Goal: Complete application form: Complete application form

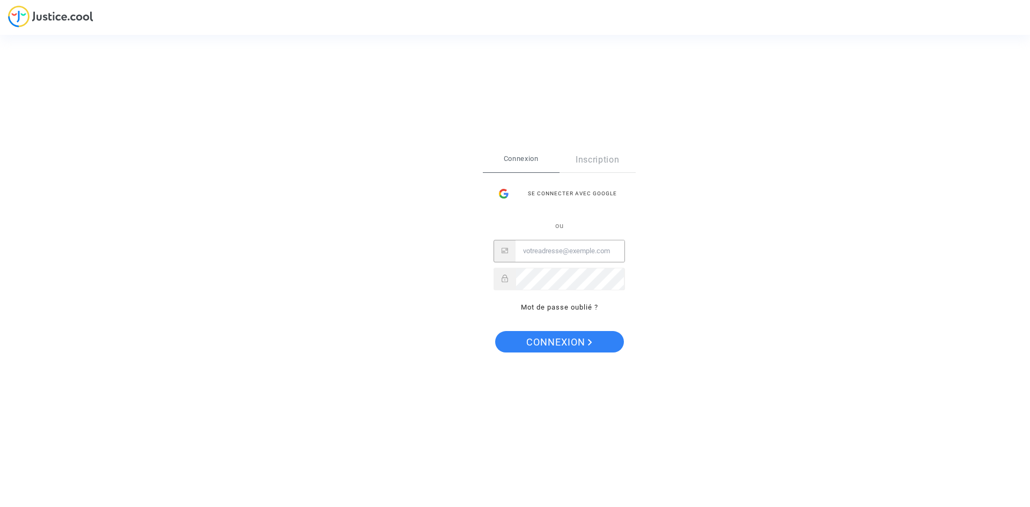
click at [568, 256] on input "Email" at bounding box center [569, 250] width 109 height 21
type input "camille.horiot@gmail.com"
click at [495, 331] on button "Connexion" at bounding box center [559, 341] width 129 height 21
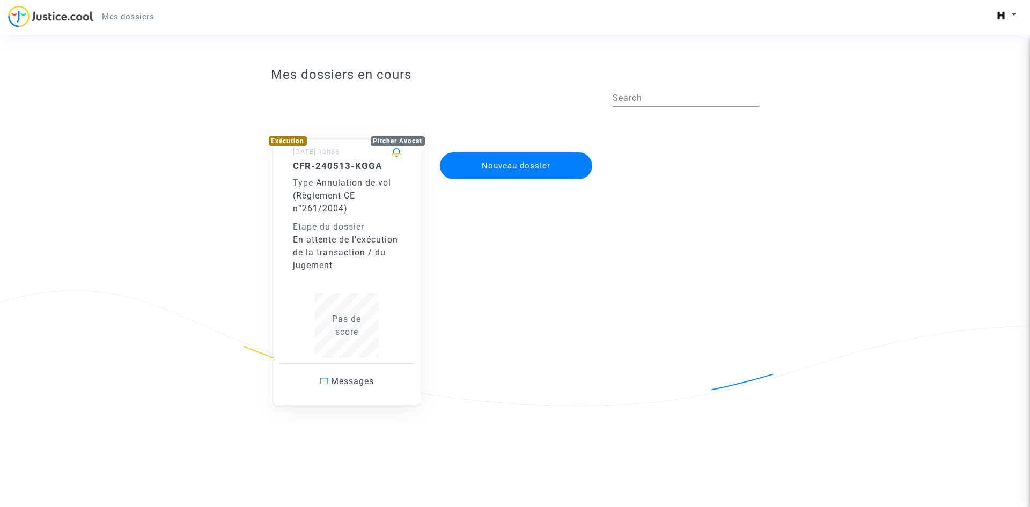
click at [499, 166] on button "Nouveau dossier" at bounding box center [516, 165] width 152 height 27
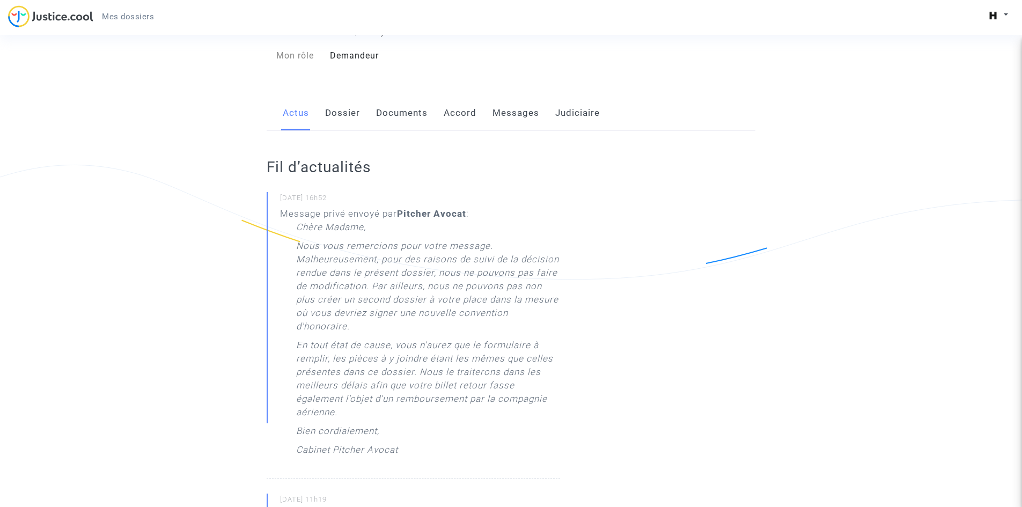
scroll to position [161, 0]
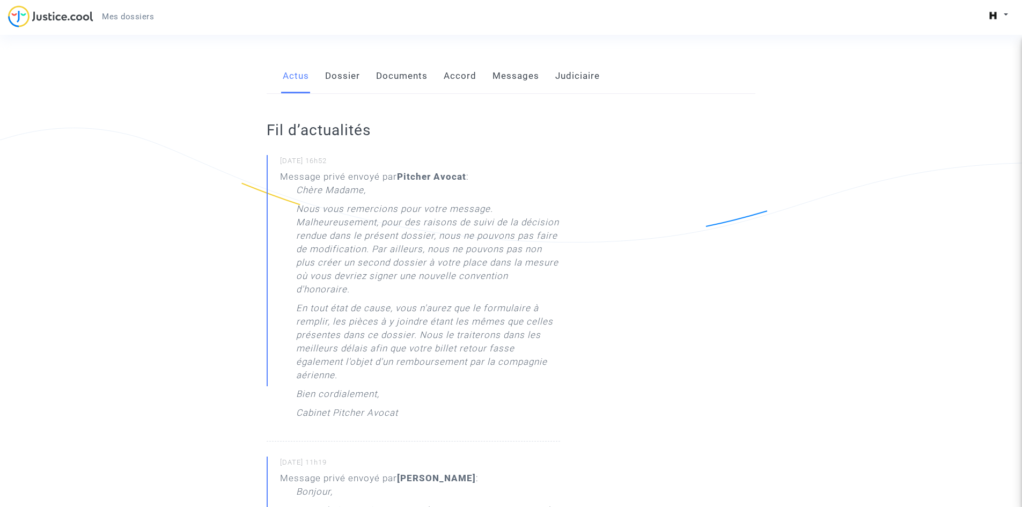
click at [412, 78] on link "Documents" at bounding box center [401, 75] width 51 height 35
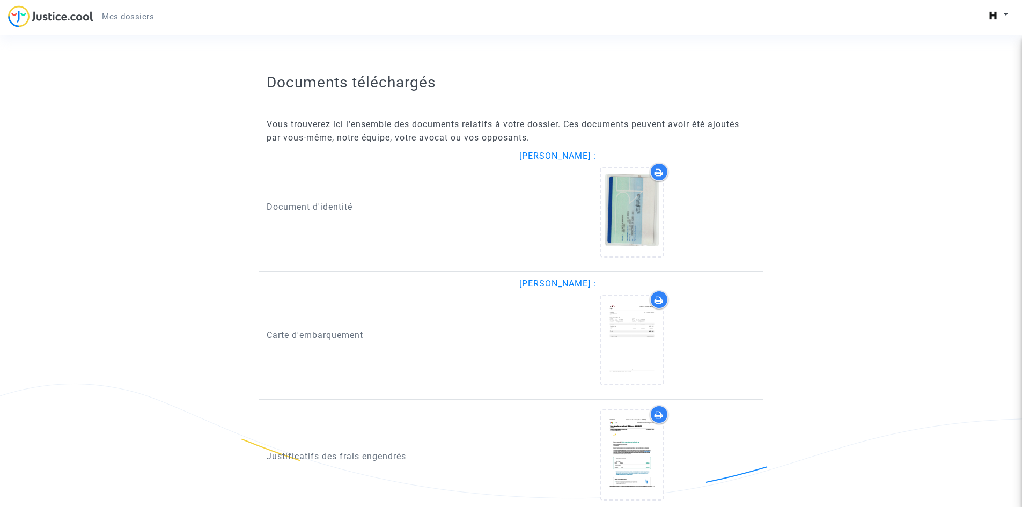
scroll to position [1180, 0]
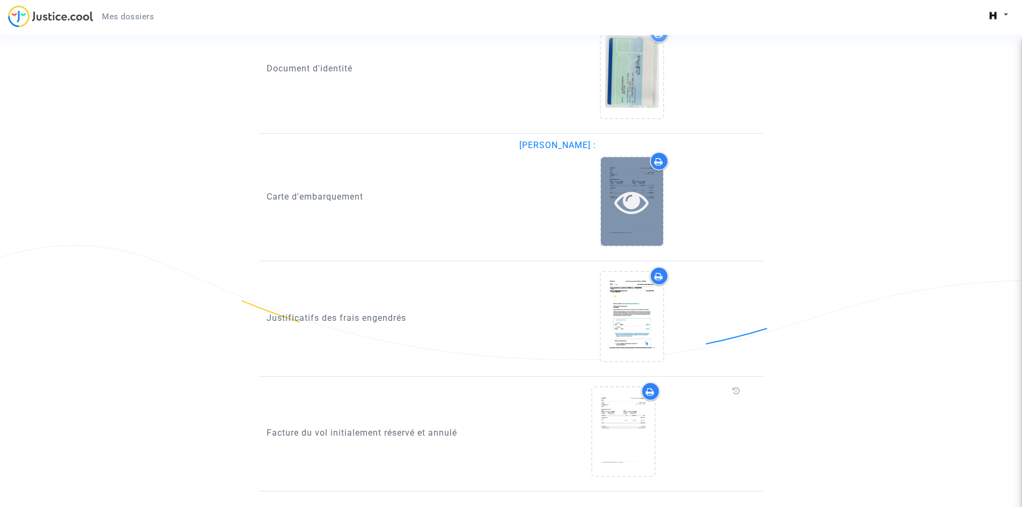
click at [640, 191] on icon at bounding box center [631, 202] width 35 height 34
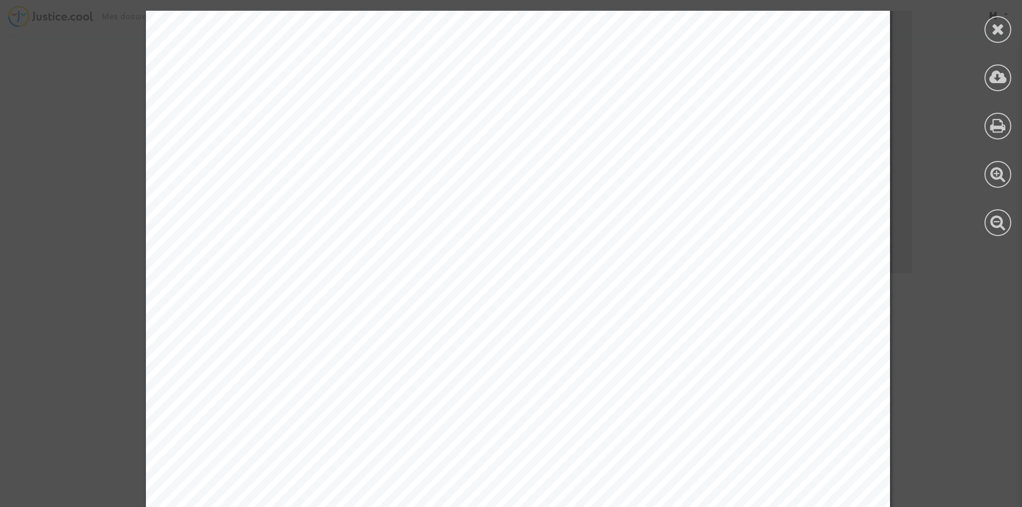
scroll to position [51, 0]
click at [892, 223] on div "Numéro de commande: MVDQ1C 1 / 1 OY SRG Finland AB, n° d'organisation : 1925453…" at bounding box center [517, 441] width 1035 height 963
click at [988, 24] on div at bounding box center [997, 29] width 27 height 27
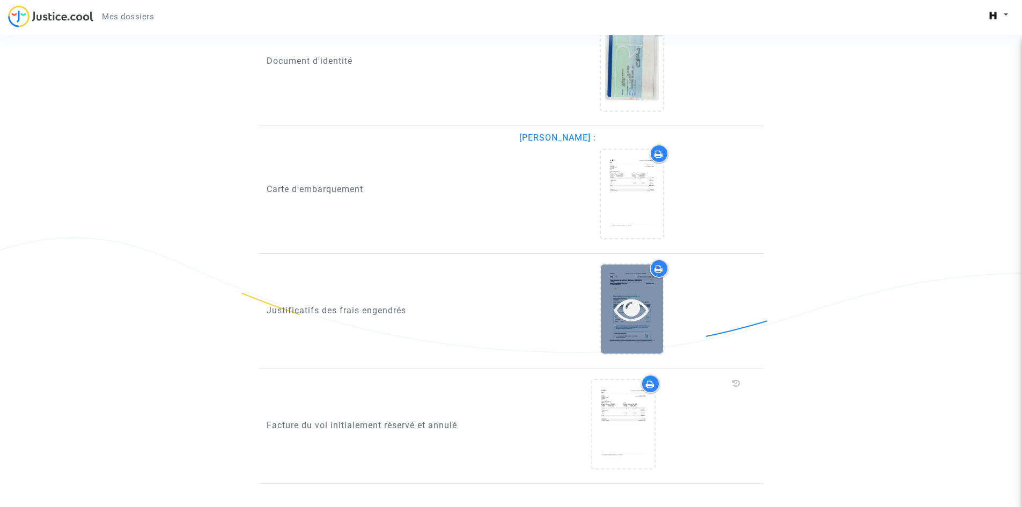
scroll to position [1192, 0]
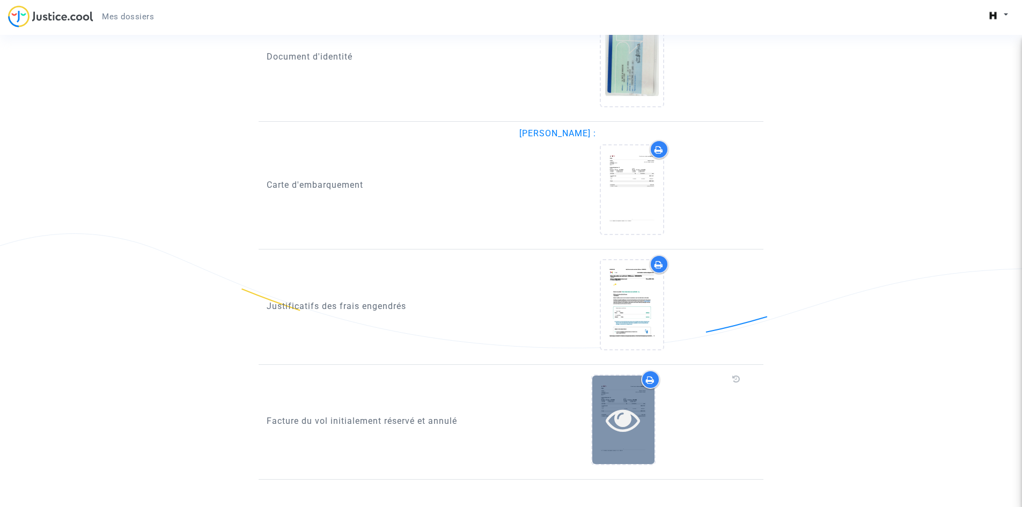
click at [616, 422] on icon at bounding box center [623, 419] width 35 height 34
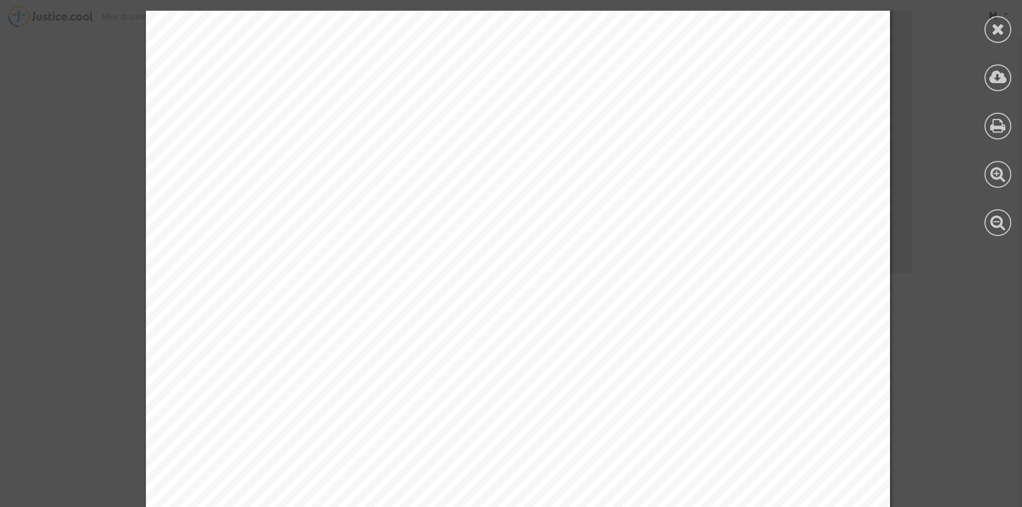
scroll to position [54, 0]
click at [1005, 26] on div at bounding box center [997, 29] width 27 height 27
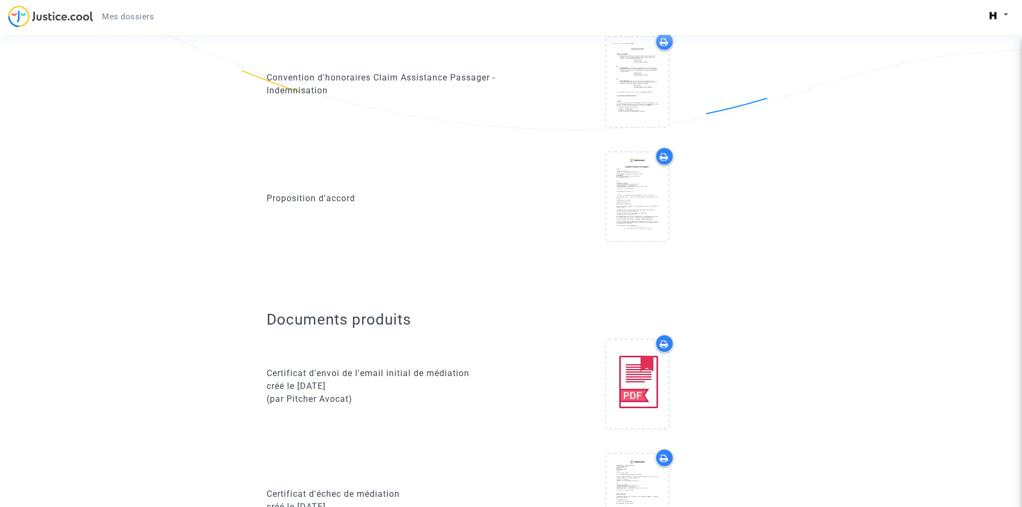
scroll to position [12, 0]
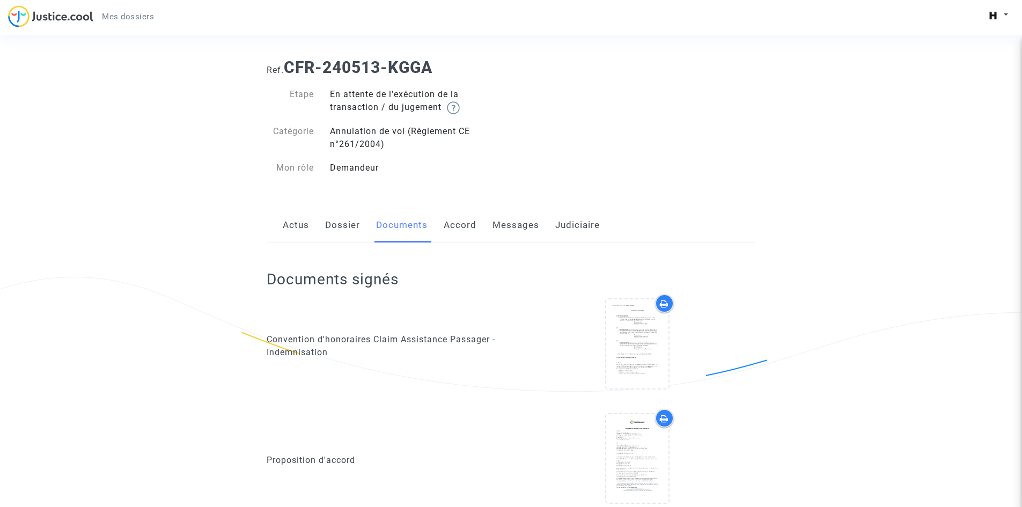
click at [292, 218] on link "Actus" at bounding box center [296, 225] width 26 height 35
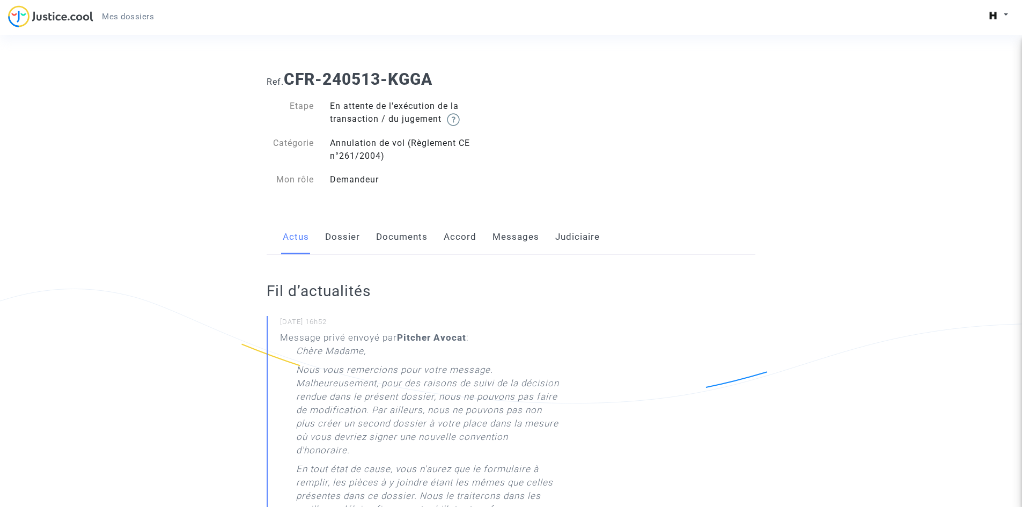
click at [514, 241] on link "Messages" at bounding box center [515, 236] width 47 height 35
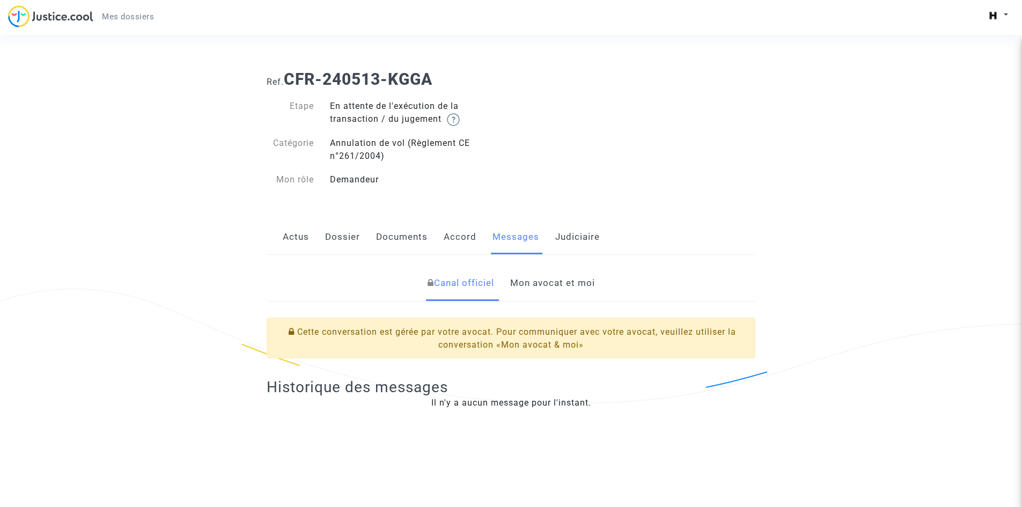
click at [519, 282] on link "Mon avocat et moi" at bounding box center [552, 282] width 85 height 35
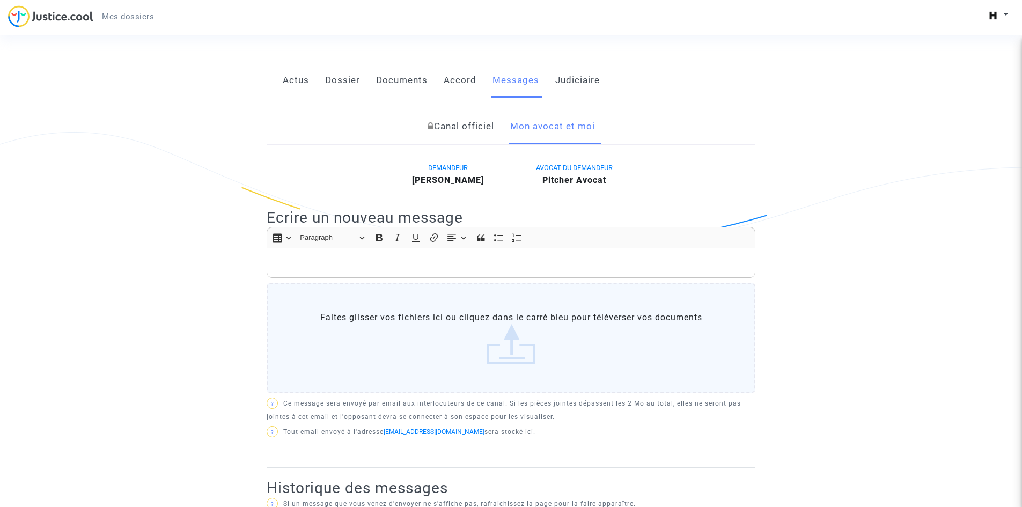
scroll to position [161, 0]
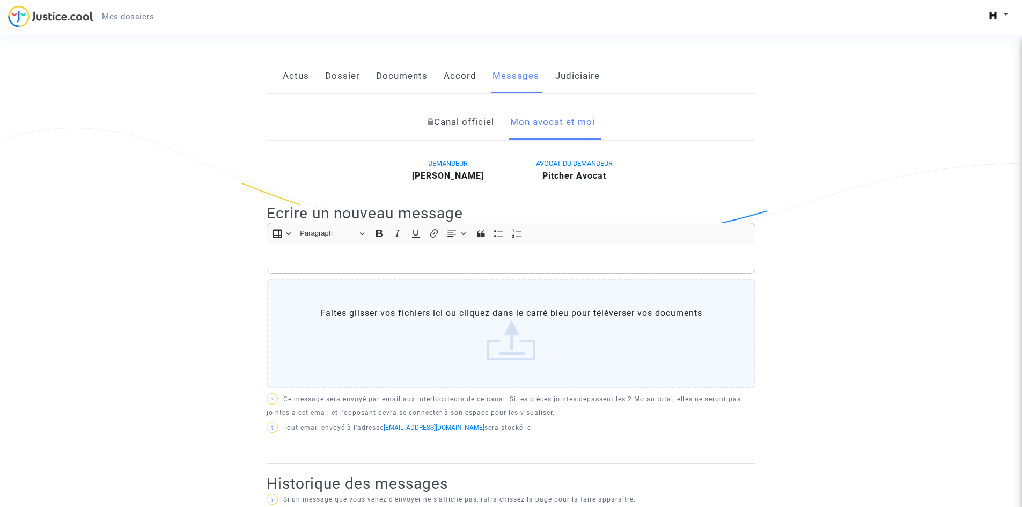
click at [338, 254] on p "Rich Text Editor, main" at bounding box center [510, 258] width 477 height 13
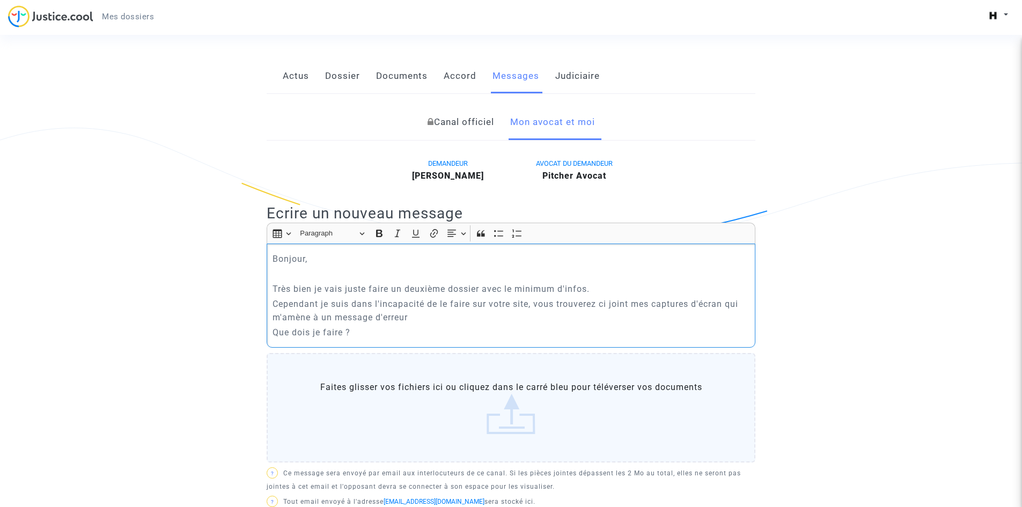
click at [515, 413] on label "Faites glisser vos fichiers ici ou cliquez dans le carré bleu pour téléverser v…" at bounding box center [511, 407] width 489 height 109
click at [0, 0] on input "Faites glisser vos fichiers ici ou cliquez dans le carré bleu pour téléverser v…" at bounding box center [0, 0] width 0 height 0
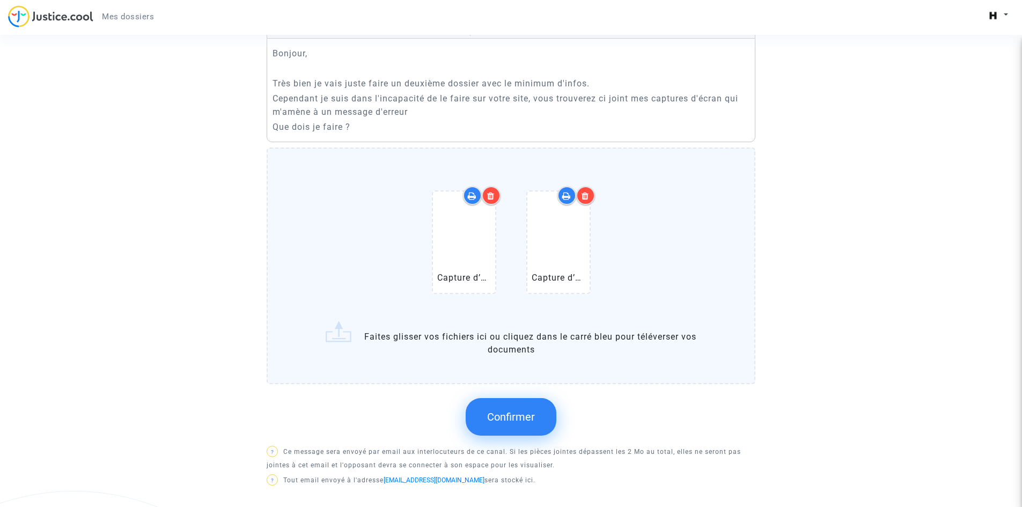
scroll to position [429, 0]
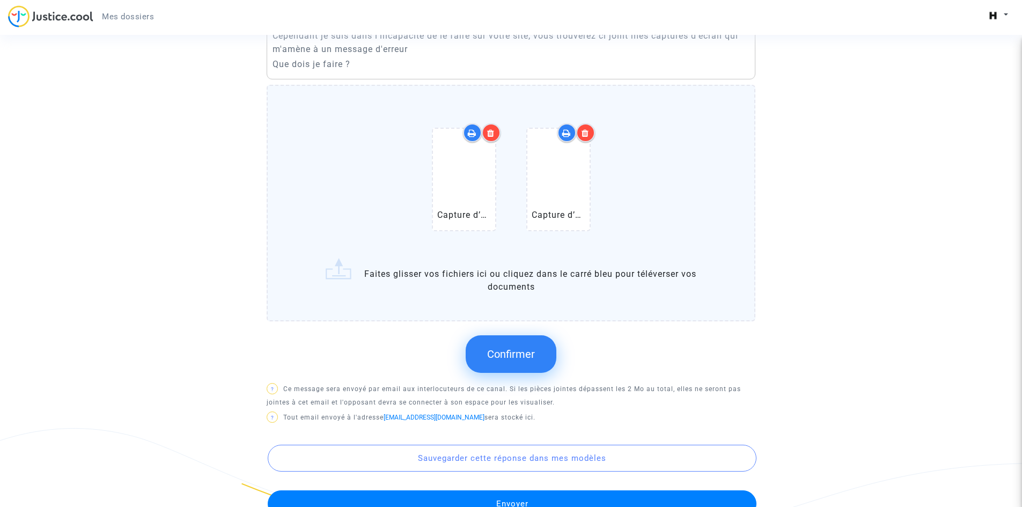
click at [519, 353] on span "Confirmer" at bounding box center [511, 354] width 48 height 13
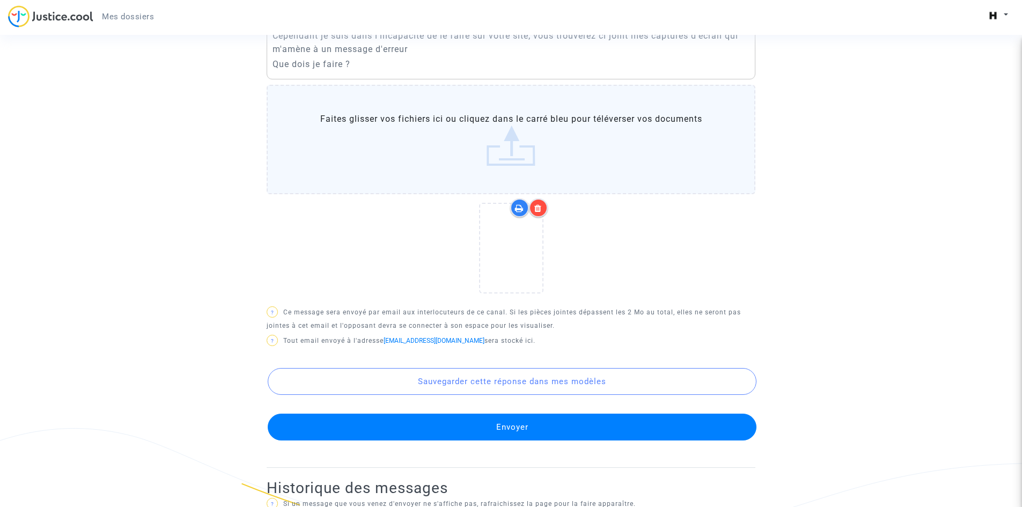
click at [520, 423] on button "Envoyer" at bounding box center [512, 427] width 489 height 27
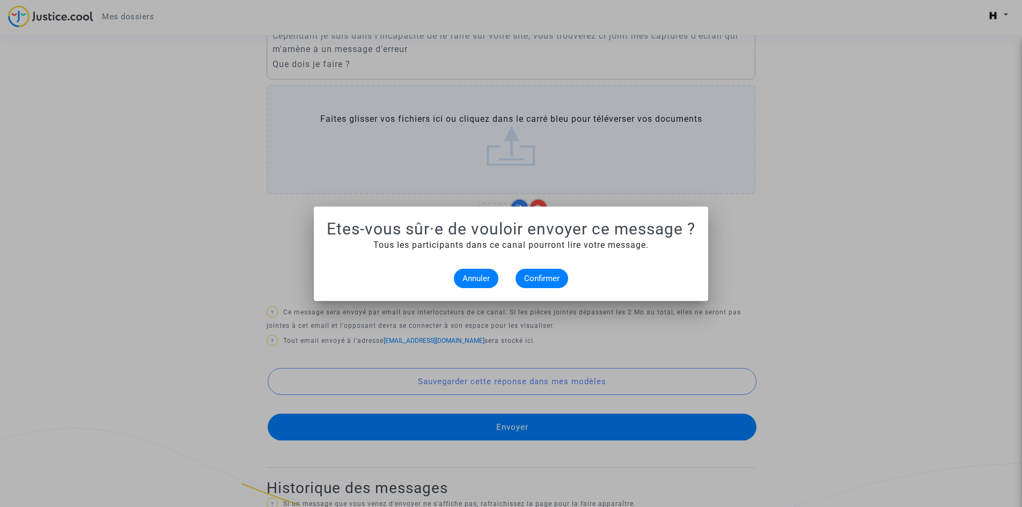
scroll to position [0, 0]
click at [540, 276] on span "Confirmer" at bounding box center [541, 279] width 35 height 10
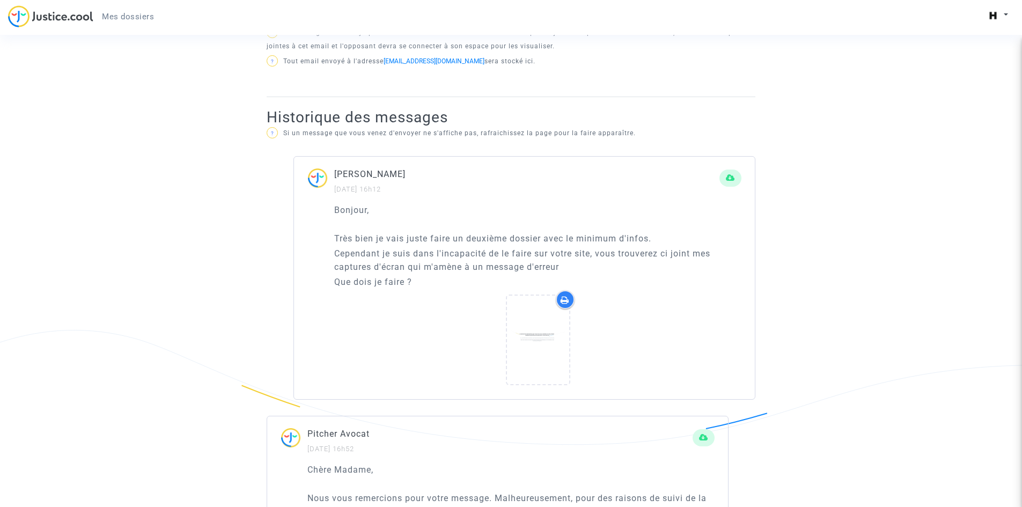
scroll to position [536, 0]
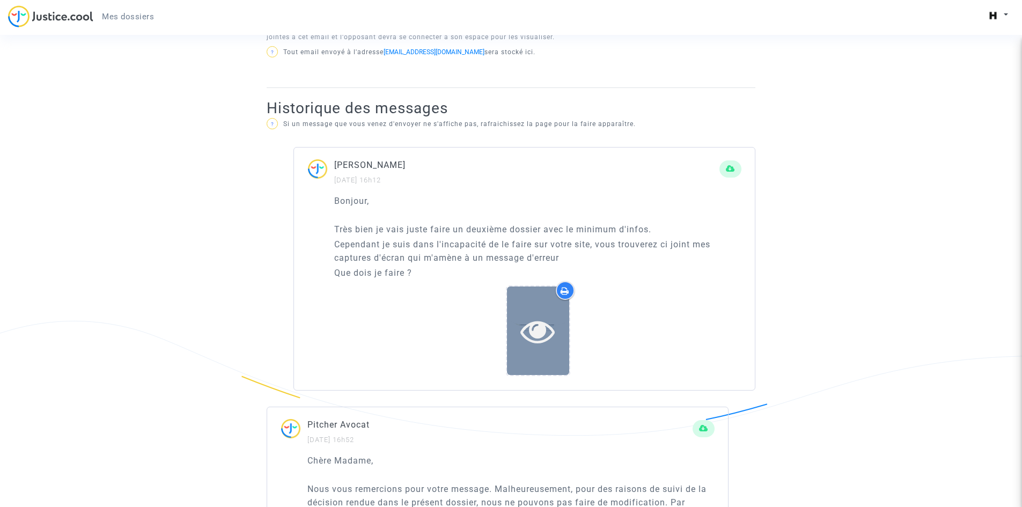
click at [527, 324] on icon at bounding box center [537, 331] width 35 height 34
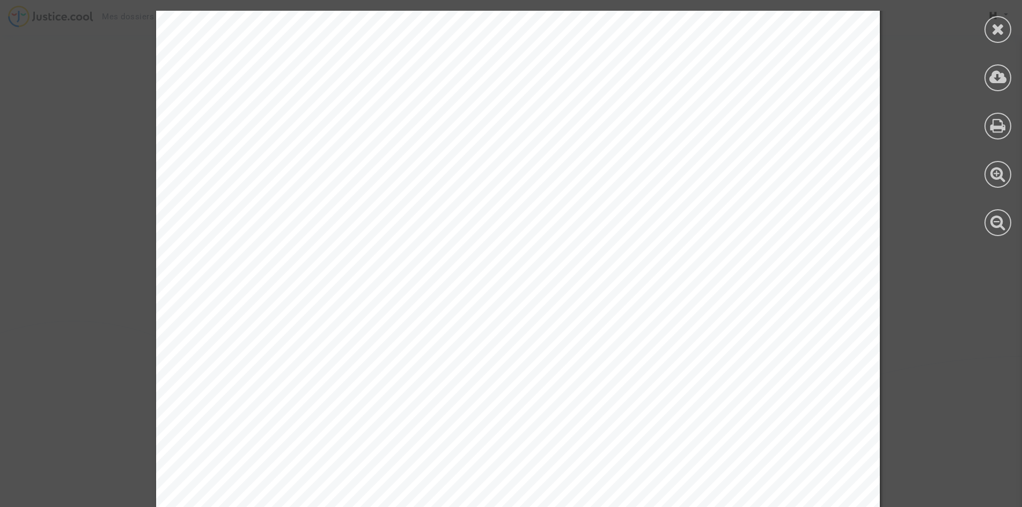
scroll to position [1569, 0]
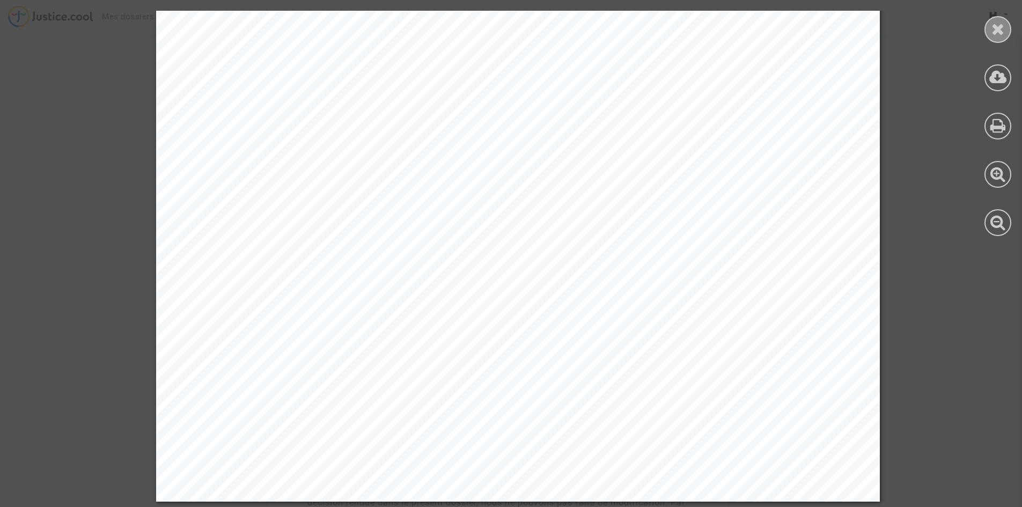
click at [993, 23] on icon at bounding box center [997, 29] width 13 height 16
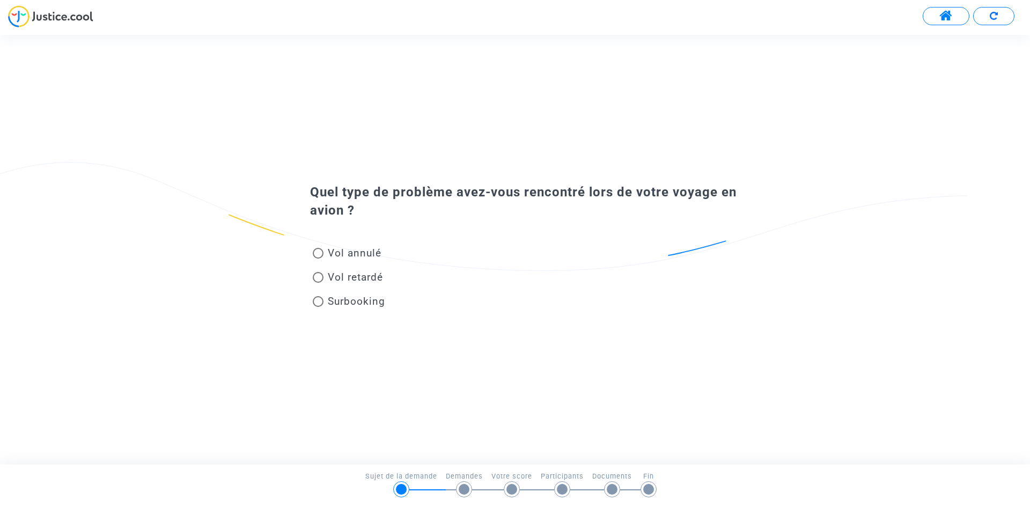
click at [347, 250] on span "Vol annulé" at bounding box center [355, 253] width 54 height 12
click at [318, 259] on input "Vol annulé" at bounding box center [318, 259] width 1 height 1
radio input "true"
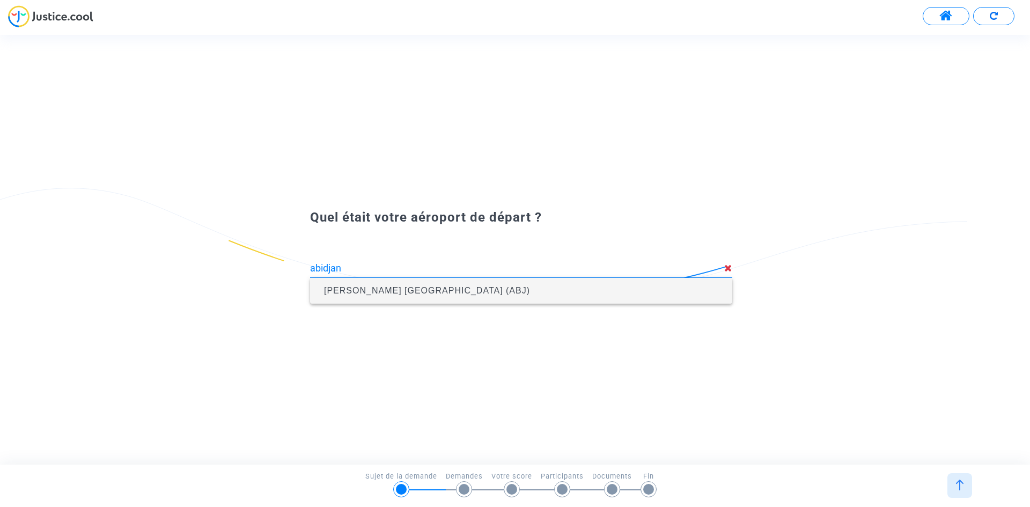
click at [441, 294] on span "[PERSON_NAME] [GEOGRAPHIC_DATA] (ABJ)" at bounding box center [427, 290] width 206 height 9
type input "[PERSON_NAME] [GEOGRAPHIC_DATA] (ABJ)"
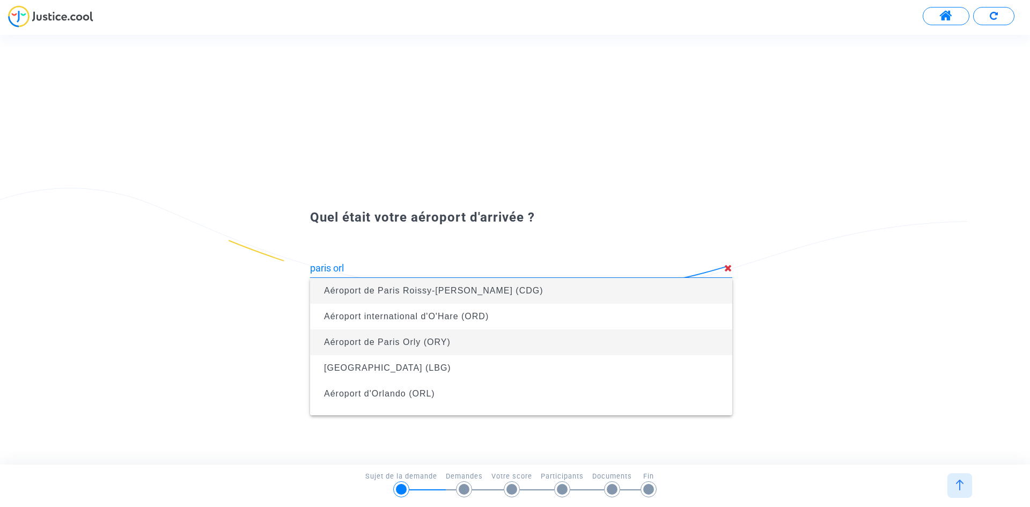
click at [419, 344] on span "Aéroport de Paris Orly (ORY)" at bounding box center [387, 341] width 127 height 9
type input "Aéroport de Paris Orly (ORY)"
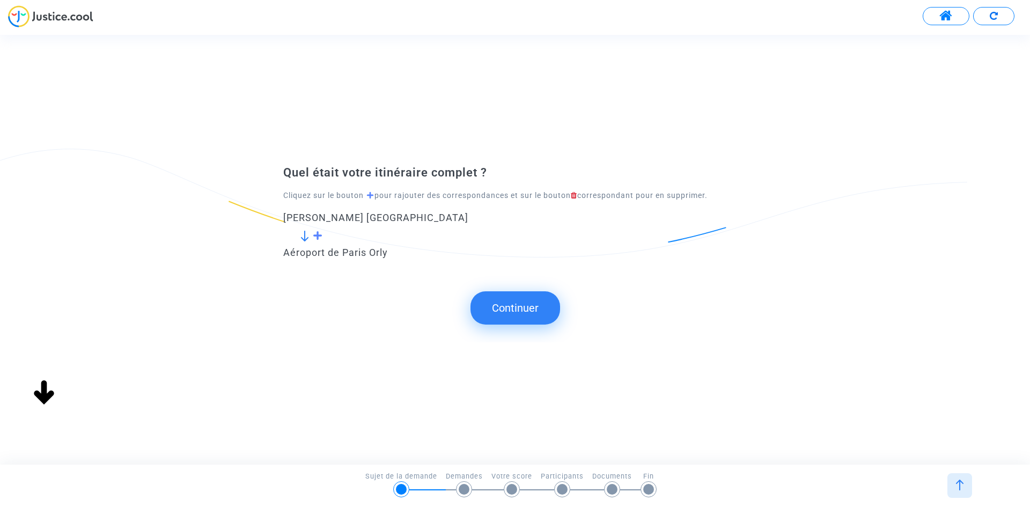
click at [497, 307] on button "Continuer" at bounding box center [515, 307] width 90 height 33
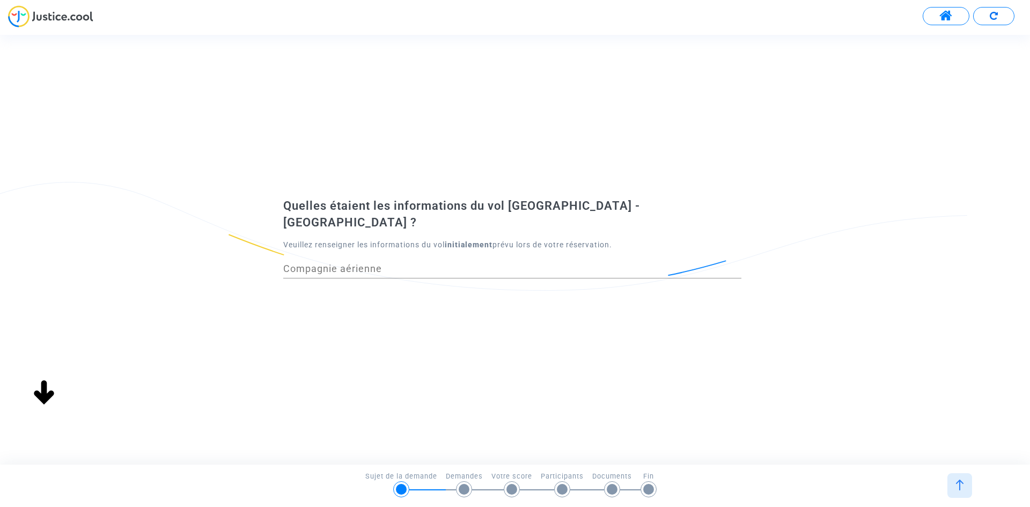
click at [436, 263] on input "Compagnie aérienne" at bounding box center [512, 268] width 458 height 11
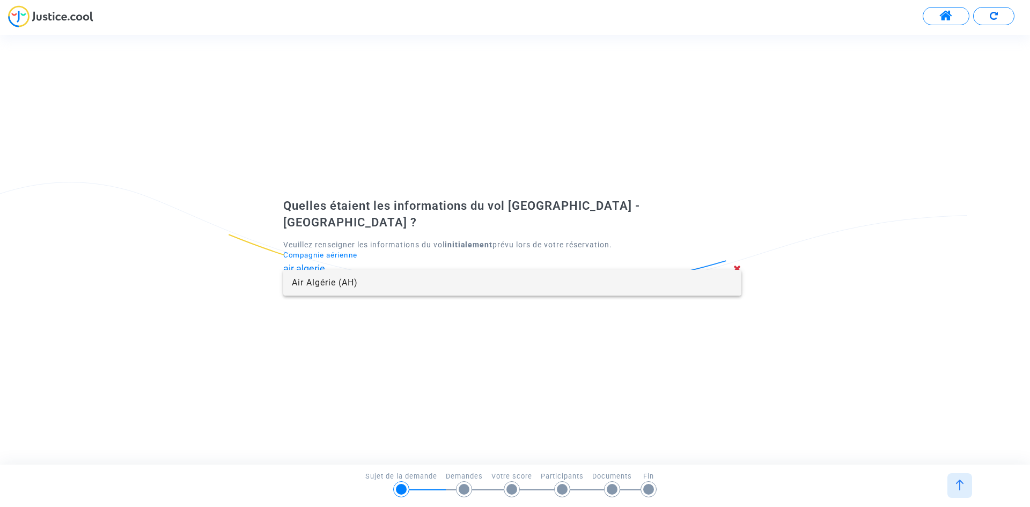
click at [420, 279] on span "Air Algérie (AH)" at bounding box center [512, 283] width 441 height 26
type input "Air Algérie"
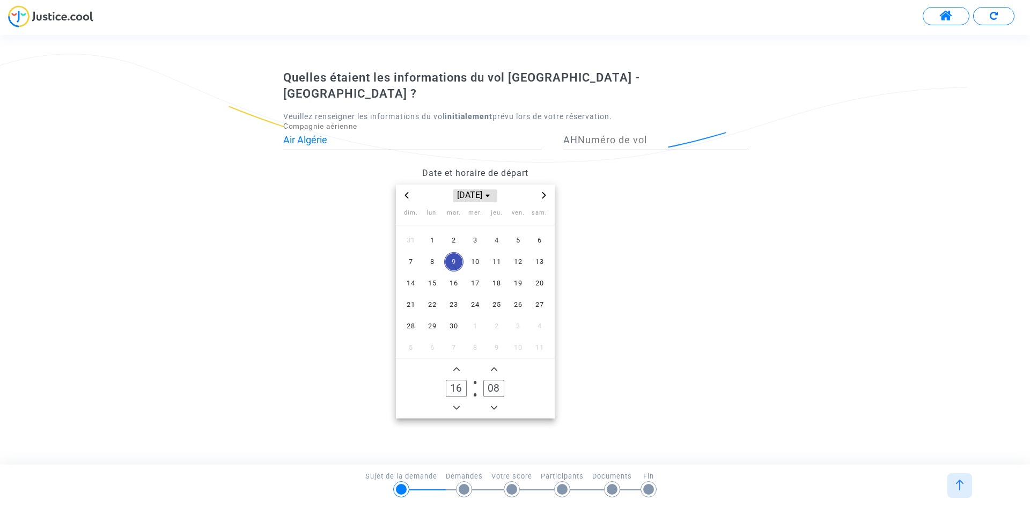
click at [480, 189] on span "sept. 2025" at bounding box center [475, 195] width 44 height 13
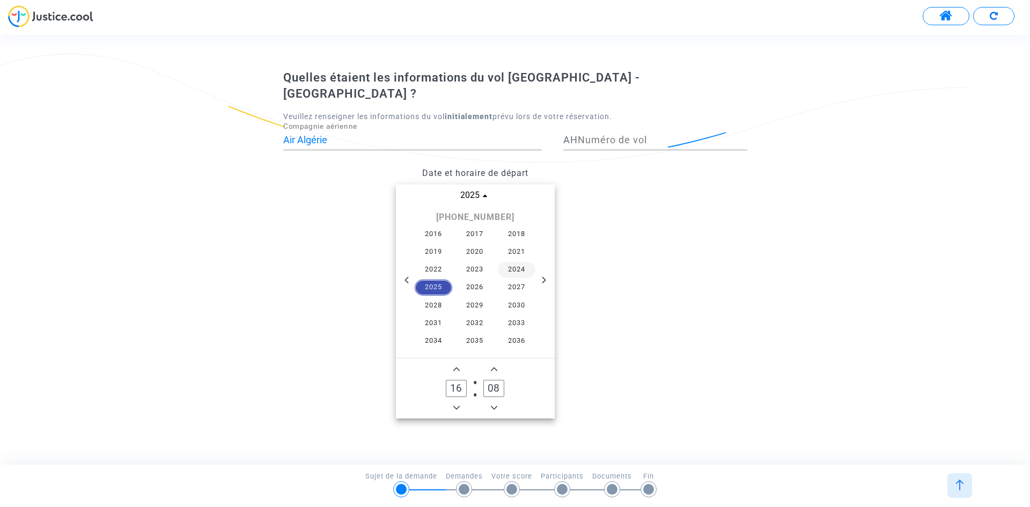
click at [507, 262] on span "2024" at bounding box center [517, 270] width 38 height 16
click at [430, 234] on span "avr." at bounding box center [424, 243] width 45 height 19
click at [429, 318] on span "29" at bounding box center [432, 325] width 19 height 19
click at [458, 380] on input "16" at bounding box center [456, 388] width 20 height 17
drag, startPoint x: 459, startPoint y: 379, endPoint x: 446, endPoint y: 377, distance: 13.0
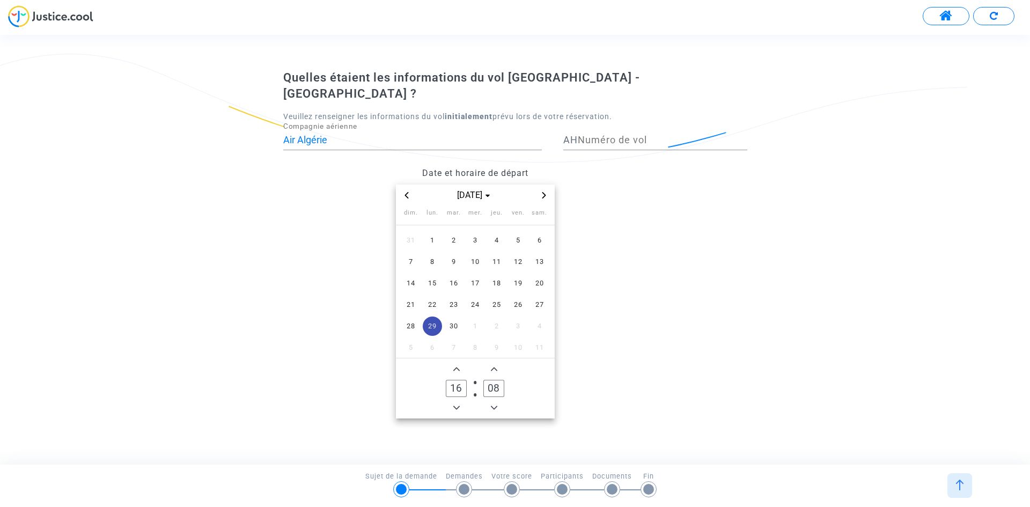
click at [446, 380] on input "16" at bounding box center [456, 388] width 20 height 17
type input "00"
click at [495, 380] on input "08" at bounding box center [493, 388] width 20 height 17
click at [501, 380] on input "58" at bounding box center [493, 388] width 20 height 17
drag, startPoint x: 498, startPoint y: 380, endPoint x: 471, endPoint y: 382, distance: 26.9
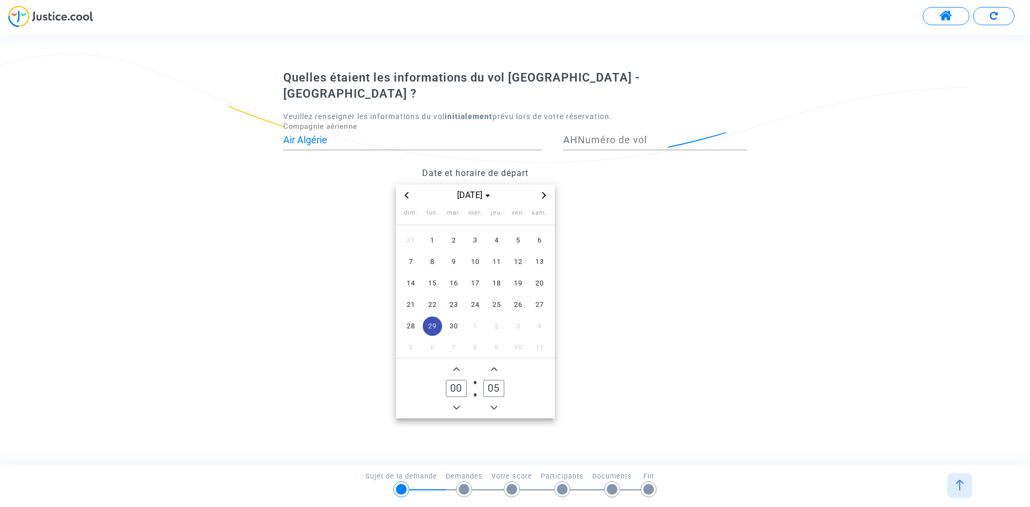
click at [471, 382] on owl-date-time-timer "00 Hour 05 Minute" at bounding box center [475, 388] width 159 height 60
type input "50"
click at [581, 370] on datetime "avr. 2024 dim. lun. mar. mer. jeu. ven. sam. 31 1 2 3 4 5 6 7 8 9 10 11 12 13 1…" at bounding box center [474, 302] width 383 height 234
click at [614, 224] on datetime "avr. 2024 dim. lun. mar. mer. jeu. ven. sam. 31 1 2 3 4 5 6 7 8 9 10 11 12 13 1…" at bounding box center [474, 302] width 383 height 234
click at [652, 267] on datetime "avr. 2024 dim. lun. mar. mer. jeu. ven. sam. 31 1 2 3 4 5 6 7 8 9 10 11 12 13 1…" at bounding box center [474, 302] width 383 height 234
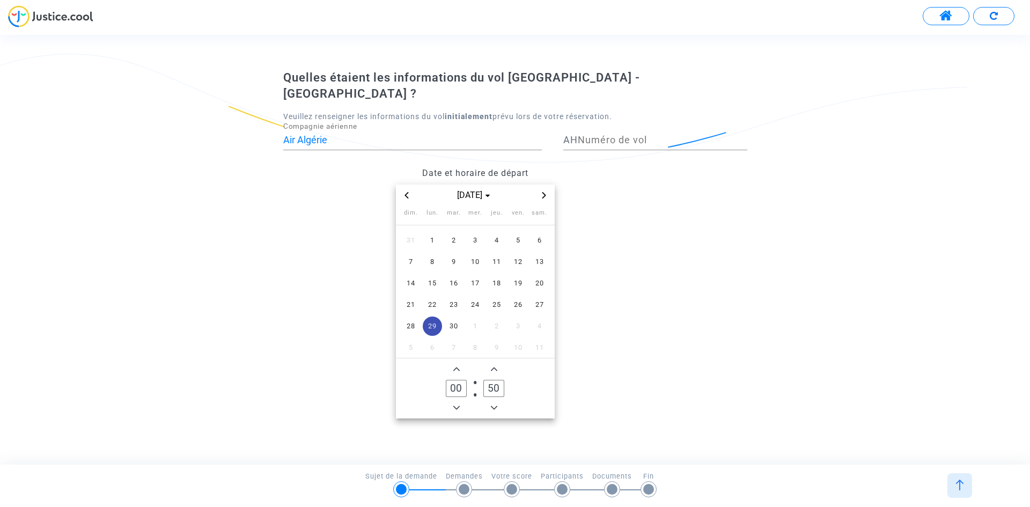
click at [583, 110] on div "Veuillez renseigner les informations du vol initialement prévu lors de votre ré…" at bounding box center [514, 116] width 463 height 12
click at [595, 135] on input "Numéro de vol" at bounding box center [662, 140] width 169 height 11
click at [605, 135] on input "Numéro de vol" at bounding box center [662, 140] width 169 height 11
paste input "AH5319"
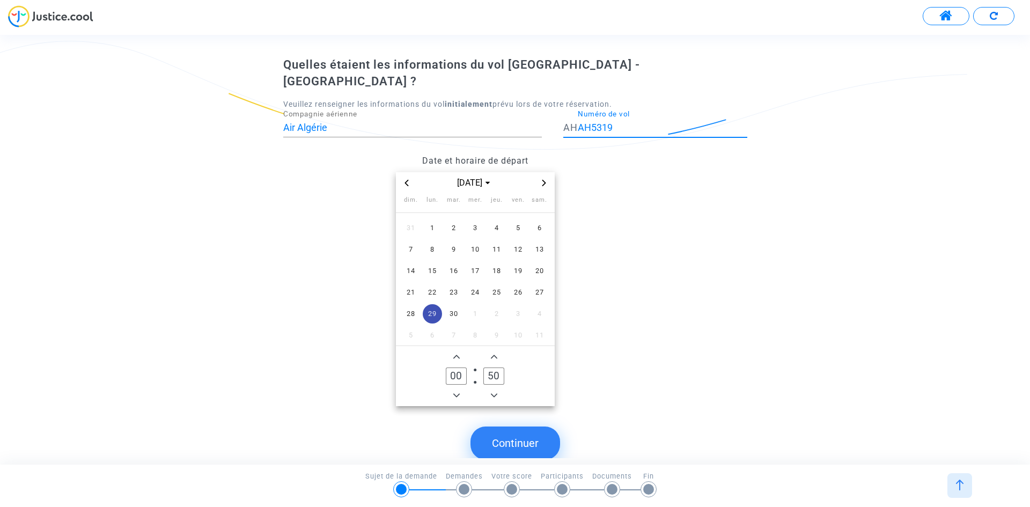
click at [624, 224] on datetime "avr. 2024 dim. lun. mar. mer. jeu. ven. sam. 31 1 2 3 4 5 6 7 8 9 10 11 12 13 1…" at bounding box center [474, 289] width 383 height 234
click at [589, 122] on input "AH5319" at bounding box center [662, 127] width 169 height 11
click at [636, 185] on datetime "avr. 2024 dim. lun. mar. mer. jeu. ven. sam. 31 1 2 3 4 5 6 7 8 9 10 11 12 13 1…" at bounding box center [474, 289] width 383 height 234
click at [606, 122] on input "5319" at bounding box center [662, 127] width 169 height 11
paste input "AH1004"
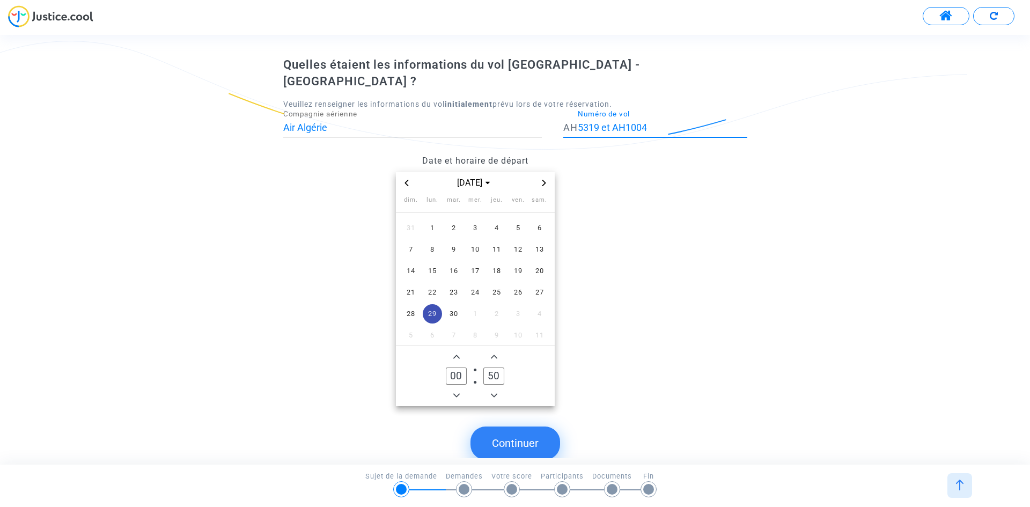
click at [537, 426] on button "Continuer" at bounding box center [515, 442] width 90 height 33
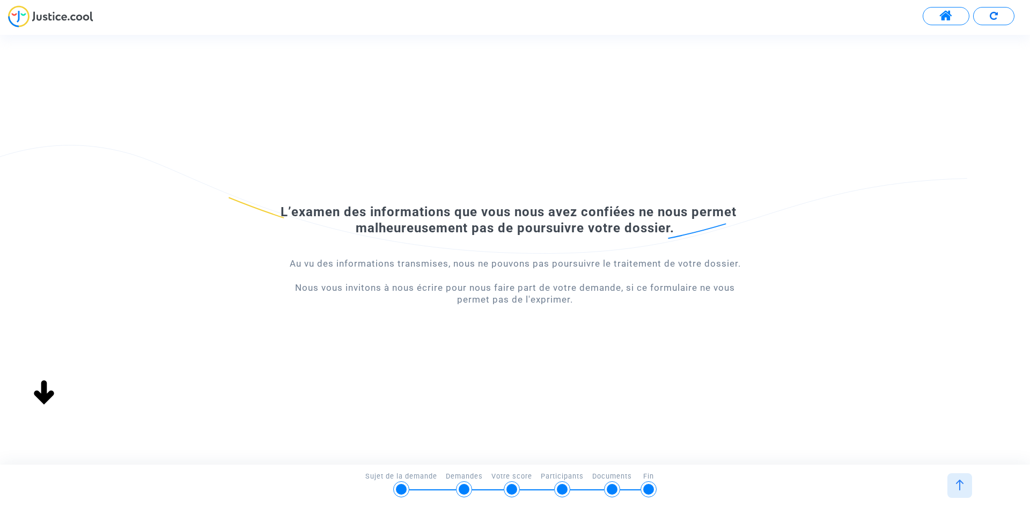
click at [344, 330] on div "Continuer Quelles étaient les informations du vol Abidjan - Paris ? Veuillez re…" at bounding box center [524, 249] width 1049 height 429
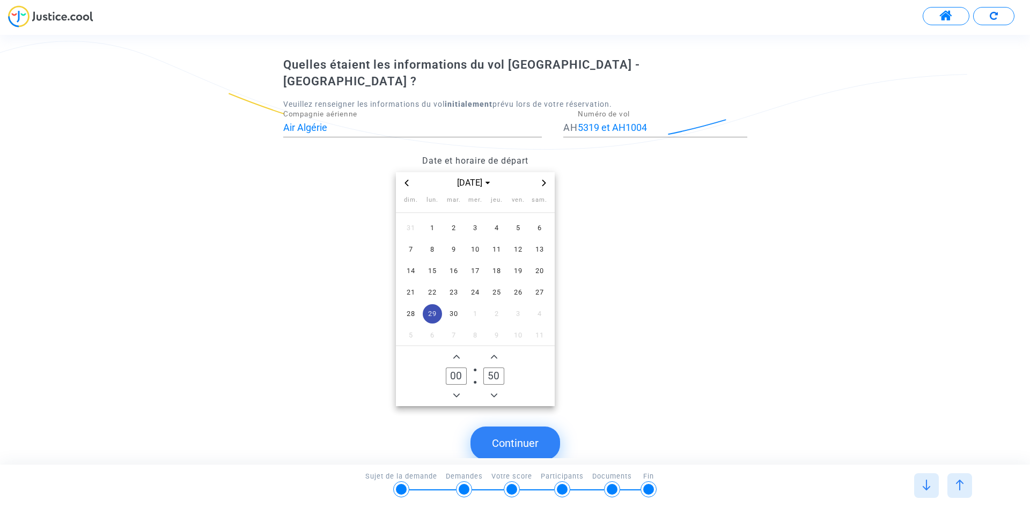
click at [434, 304] on span "29" at bounding box center [432, 313] width 19 height 19
click at [435, 304] on span "29" at bounding box center [432, 313] width 19 height 19
click at [337, 219] on datetime "avr. 2024 dim. lun. mar. mer. jeu. ven. sam. 31 1 2 3 4 5 6 7 8 9 10 11 12 13 1…" at bounding box center [474, 289] width 383 height 234
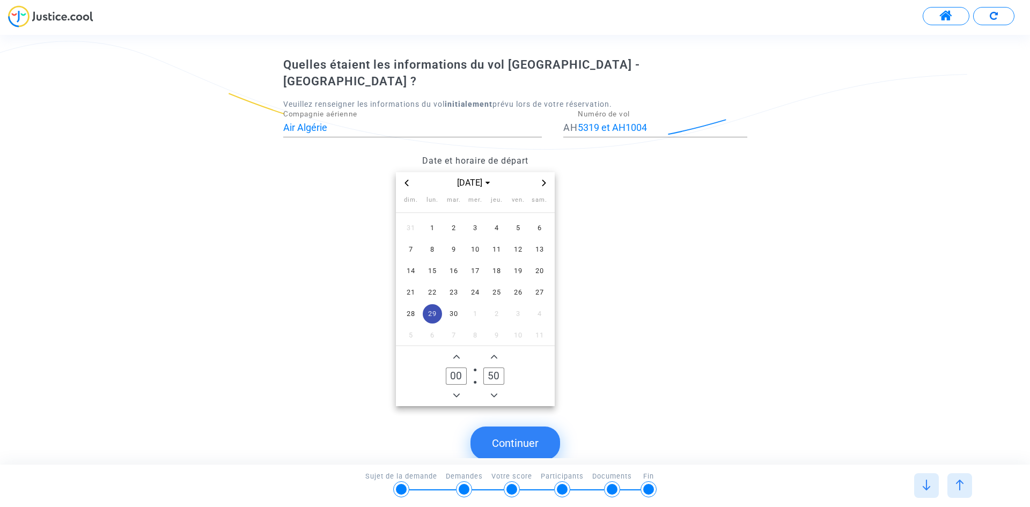
drag, startPoint x: 436, startPoint y: 294, endPoint x: 429, endPoint y: 293, distance: 7.0
click at [429, 304] on span "29" at bounding box center [432, 313] width 19 height 19
click at [453, 367] on input "00" at bounding box center [456, 375] width 20 height 17
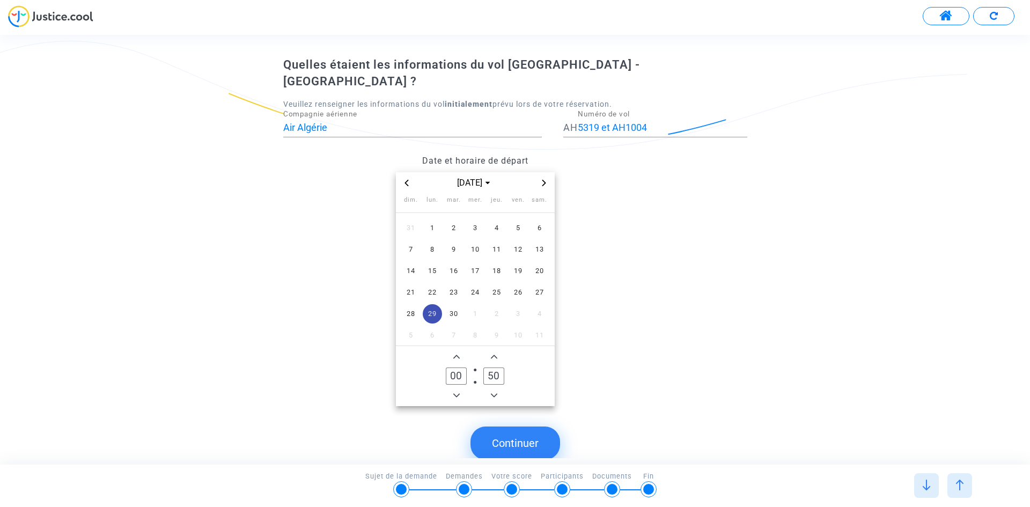
click at [488, 367] on input "50" at bounding box center [493, 375] width 20 height 17
click at [495, 367] on input "50" at bounding box center [493, 375] width 20 height 17
click at [528, 426] on button "Continuer" at bounding box center [515, 442] width 90 height 33
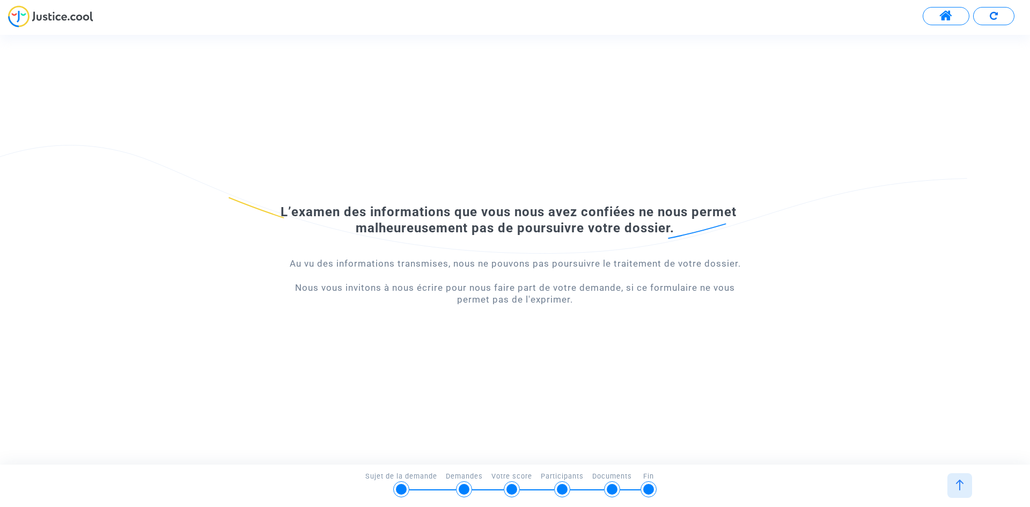
click at [641, 297] on div "Au vu des informations transmises, nous ne pouvons pas poursuivre le traitement…" at bounding box center [514, 281] width 463 height 48
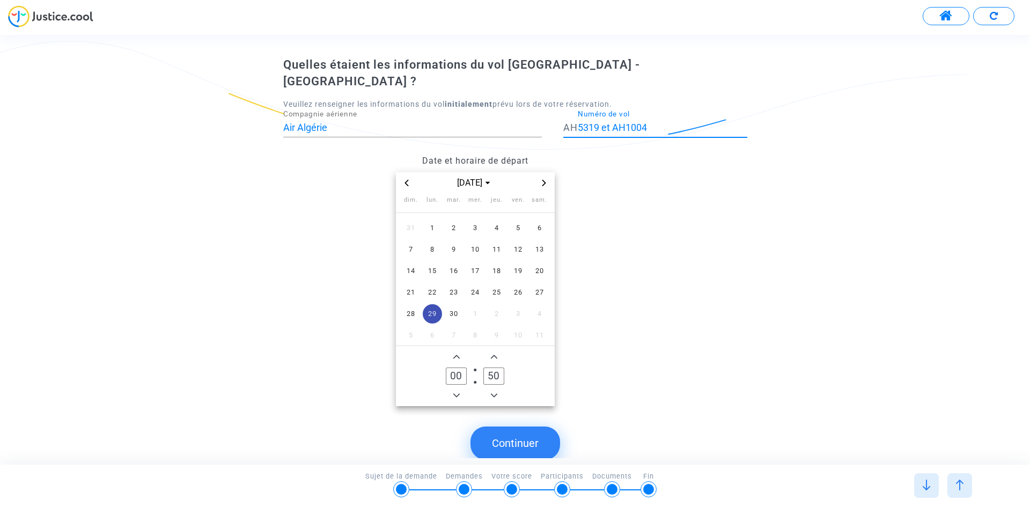
drag, startPoint x: 655, startPoint y: 112, endPoint x: 615, endPoint y: 109, distance: 40.9
click at [603, 122] on input "5319 et AH1004" at bounding box center [662, 127] width 169 height 11
type input "5319"
click at [667, 237] on div "Date et horaire de départ avr. 2024 dim. lun. mar. mer. jeu. ven. sam. 31 1 2 3…" at bounding box center [475, 278] width 400 height 256
click at [534, 426] on button "Continuer" at bounding box center [515, 442] width 90 height 33
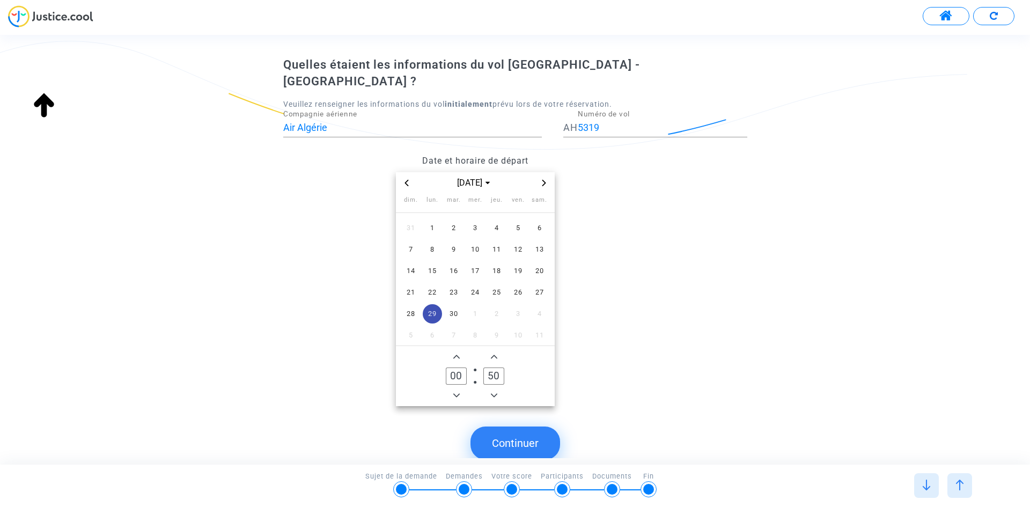
click at [431, 304] on span "29" at bounding box center [432, 313] width 19 height 19
click at [351, 297] on datetime "avr. 2024 dim. lun. mar. mer. jeu. ven. sam. 31 1 2 3 4 5 6 7 8 9 10 11 12 13 1…" at bounding box center [474, 289] width 383 height 234
click at [398, 295] on div "dim. lun. mar. mer. jeu. ven. sam. 31 1 2 3 4 5 6 7 8 9 10 11 12 13 14 15 16 17…" at bounding box center [475, 272] width 159 height 157
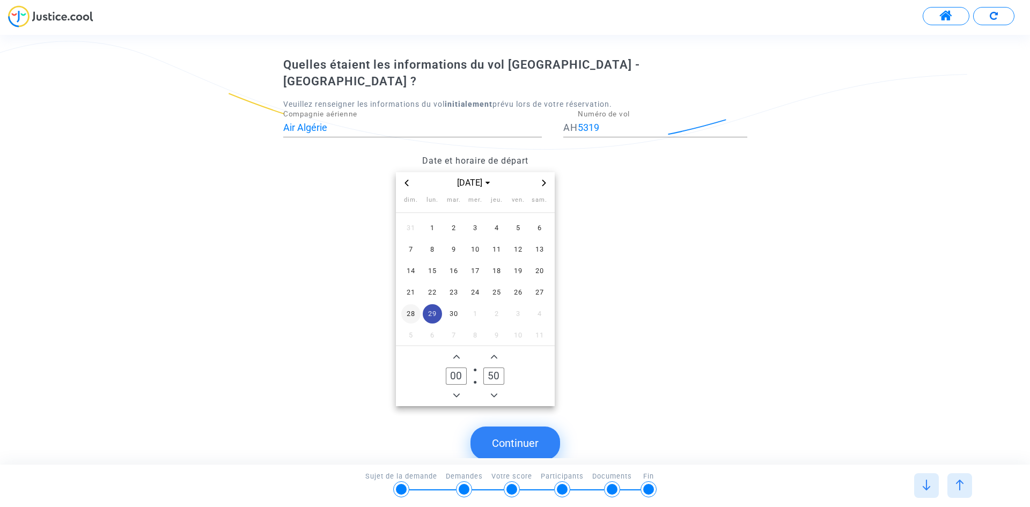
click at [402, 304] on span "28" at bounding box center [410, 313] width 19 height 19
click at [420, 304] on span "28" at bounding box center [410, 313] width 19 height 19
click at [426, 304] on span "29" at bounding box center [432, 313] width 19 height 19
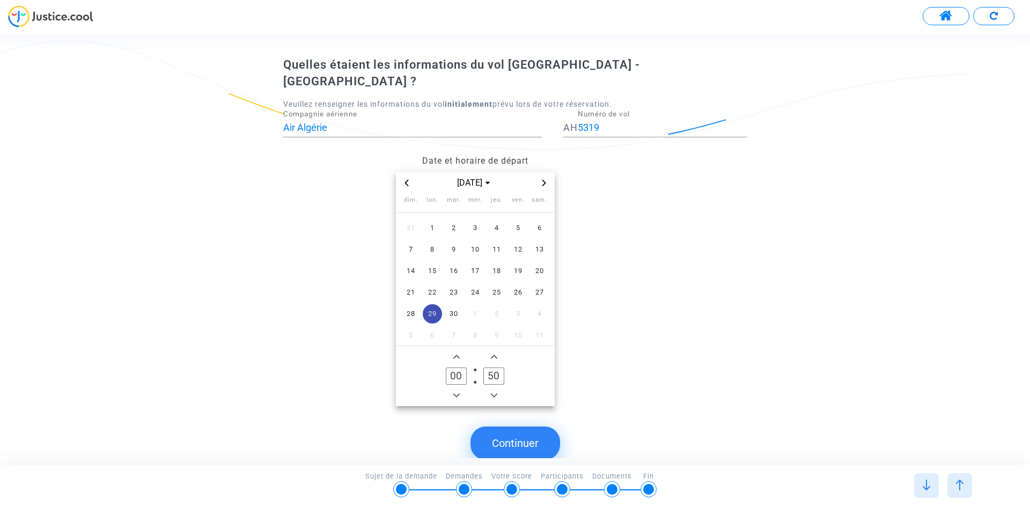
click at [456, 393] on icon "Minus a hour" at bounding box center [456, 395] width 6 height 4
click at [453, 355] on icon "Add a hour" at bounding box center [456, 357] width 6 height 4
type input "00"
click at [515, 426] on button "Continuer" at bounding box center [515, 442] width 90 height 33
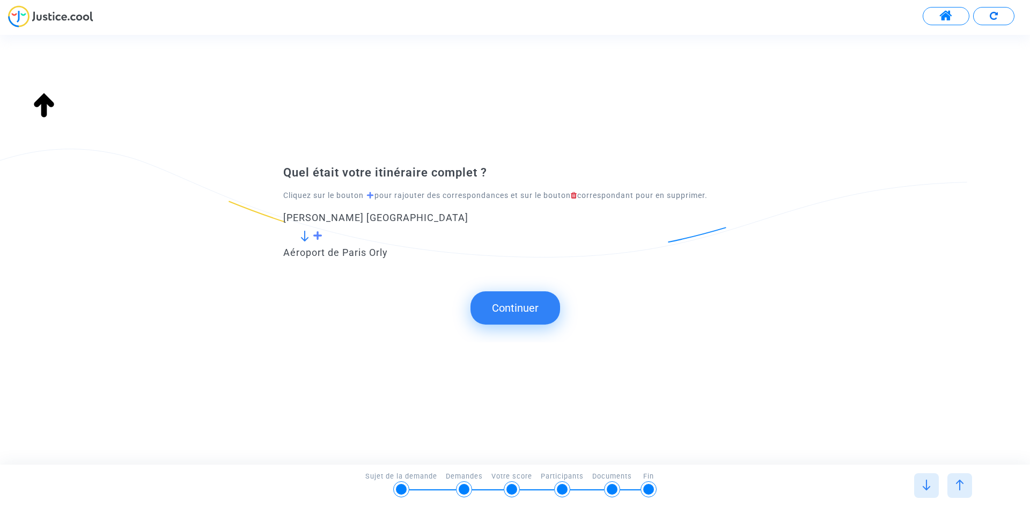
type input "Aéroport de Paris Orly (ORY)"
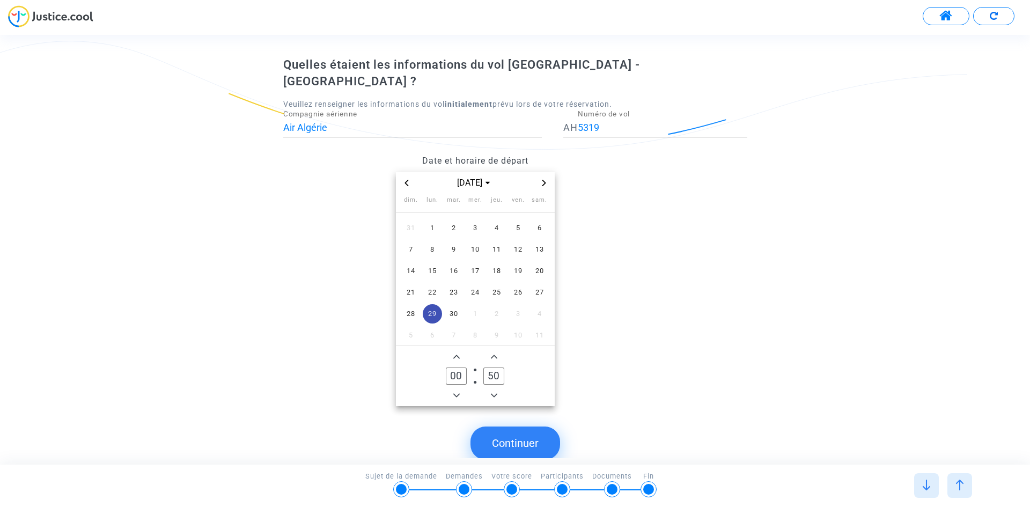
click at [532, 433] on button "Continuer" at bounding box center [515, 442] width 90 height 33
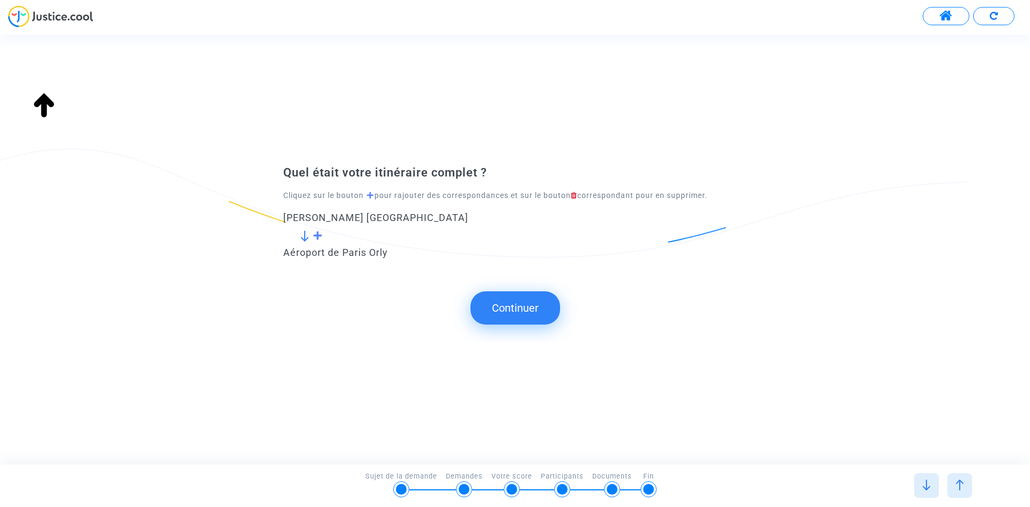
type input "Aéroport de Paris Orly (ORY)"
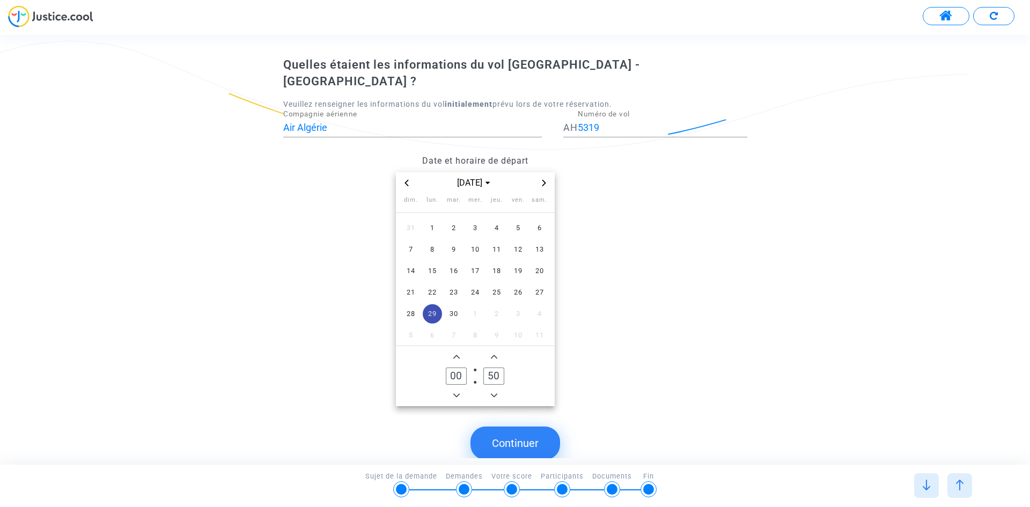
click at [606, 322] on datetime "avr. 2024 dim. lun. mar. mer. jeu. ven. sam. 31 1 2 3 4 5 6 7 8 9 10 11 12 13 1…" at bounding box center [474, 289] width 383 height 234
